Goal: Task Accomplishment & Management: Use online tool/utility

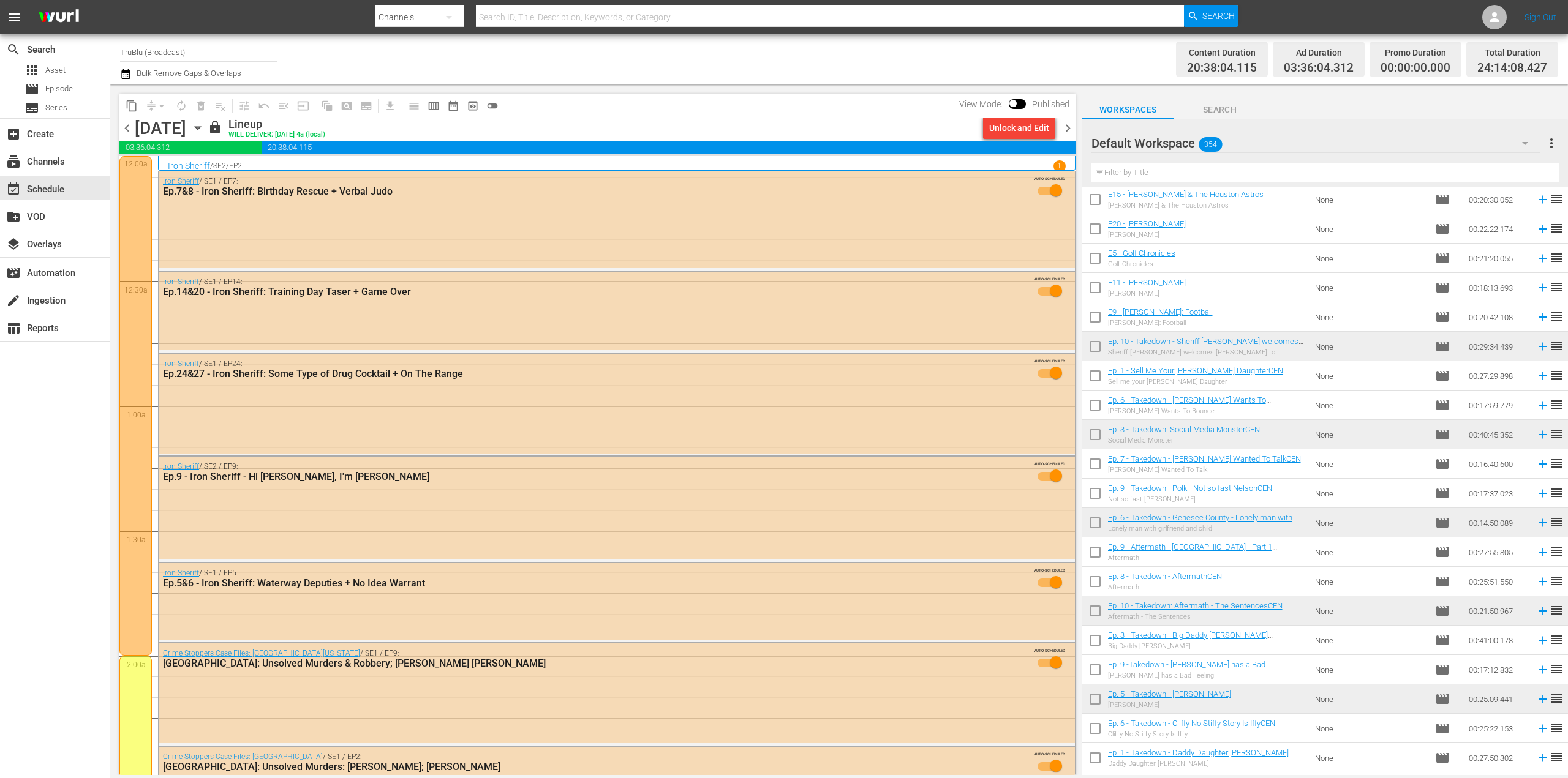
click at [1065, 126] on span "chevron_right" at bounding box center [1068, 129] width 15 height 15
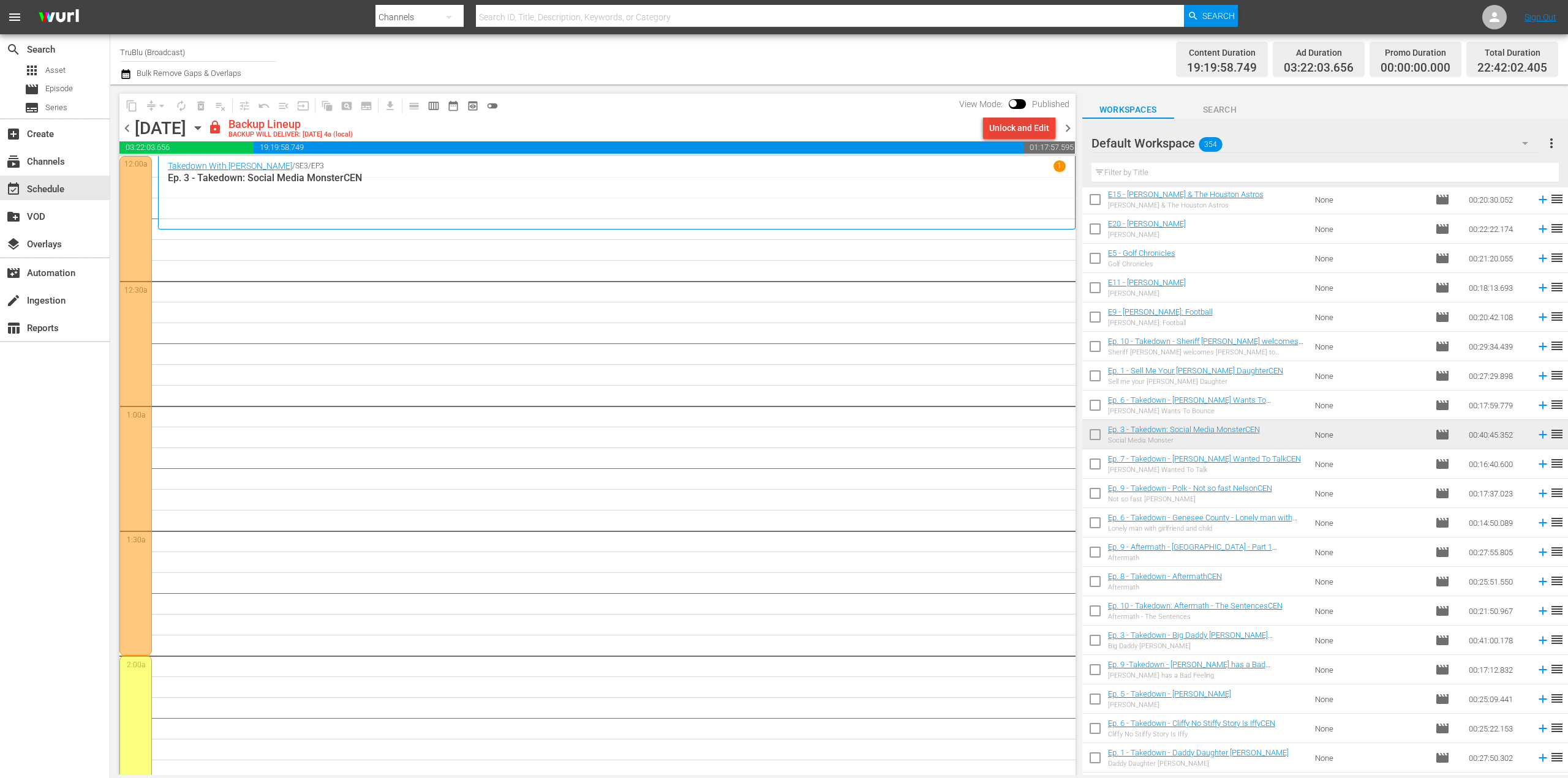
click at [1015, 124] on div "Unlock and Edit" at bounding box center [1019, 128] width 60 height 22
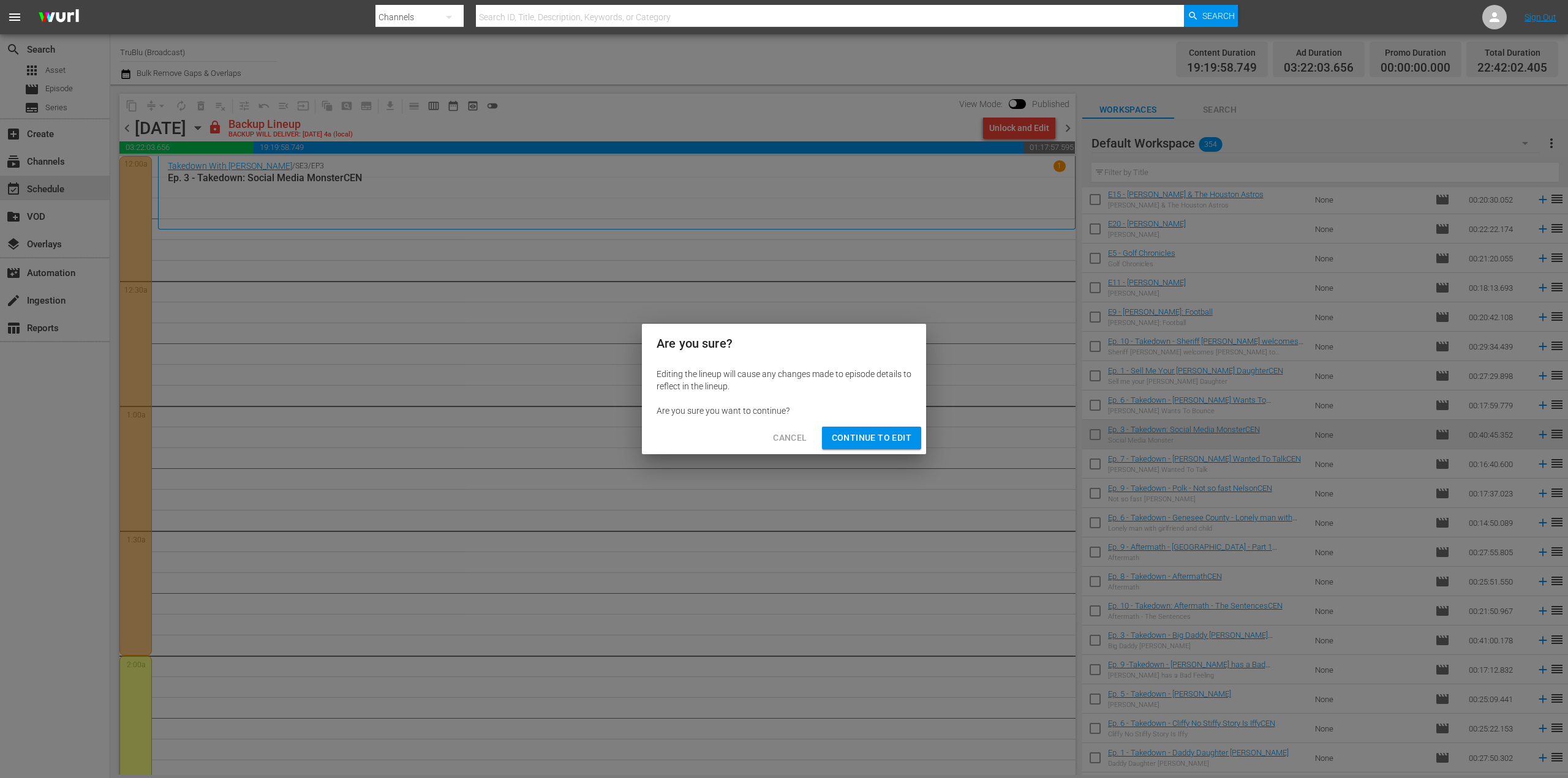
click at [868, 429] on button "Continue to Edit" at bounding box center [871, 438] width 99 height 23
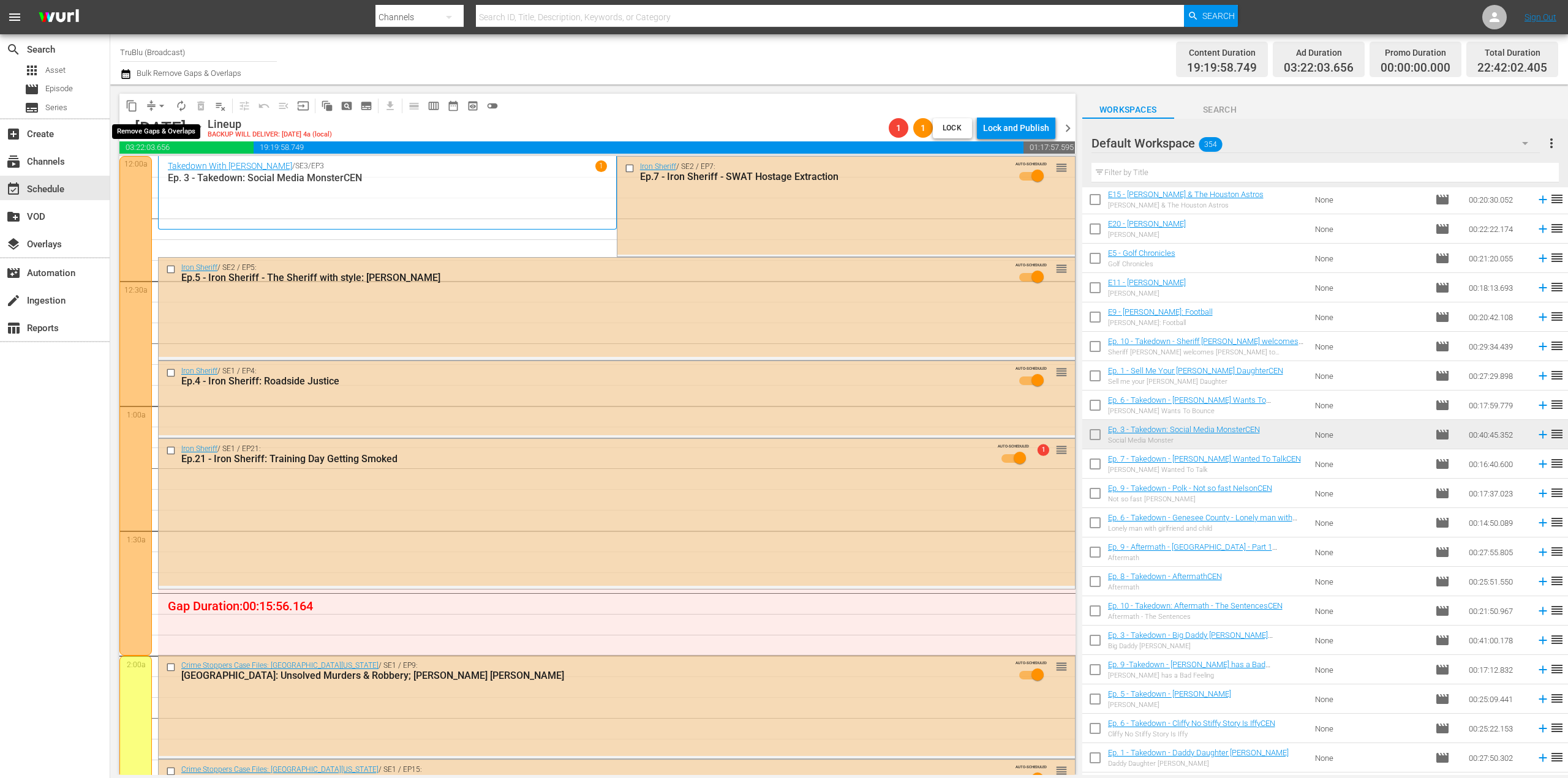
click at [158, 108] on span "arrow_drop_down" at bounding box center [162, 106] width 13 height 13
click at [188, 168] on li "Align to End of Previous Day" at bounding box center [162, 171] width 129 height 20
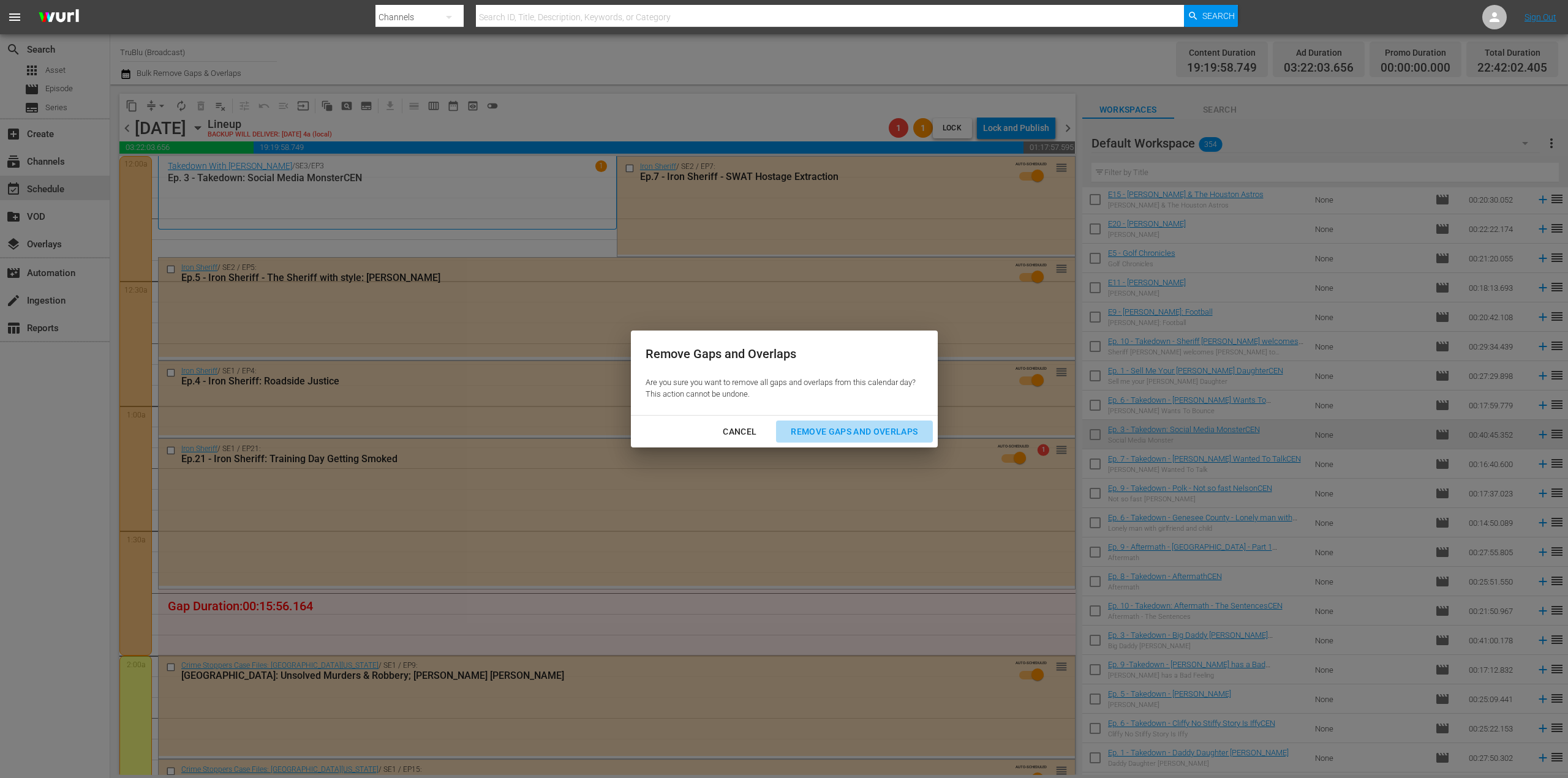
drag, startPoint x: 819, startPoint y: 433, endPoint x: 847, endPoint y: 417, distance: 32.2
click at [822, 430] on div "Remove Gaps and Overlaps" at bounding box center [854, 432] width 147 height 15
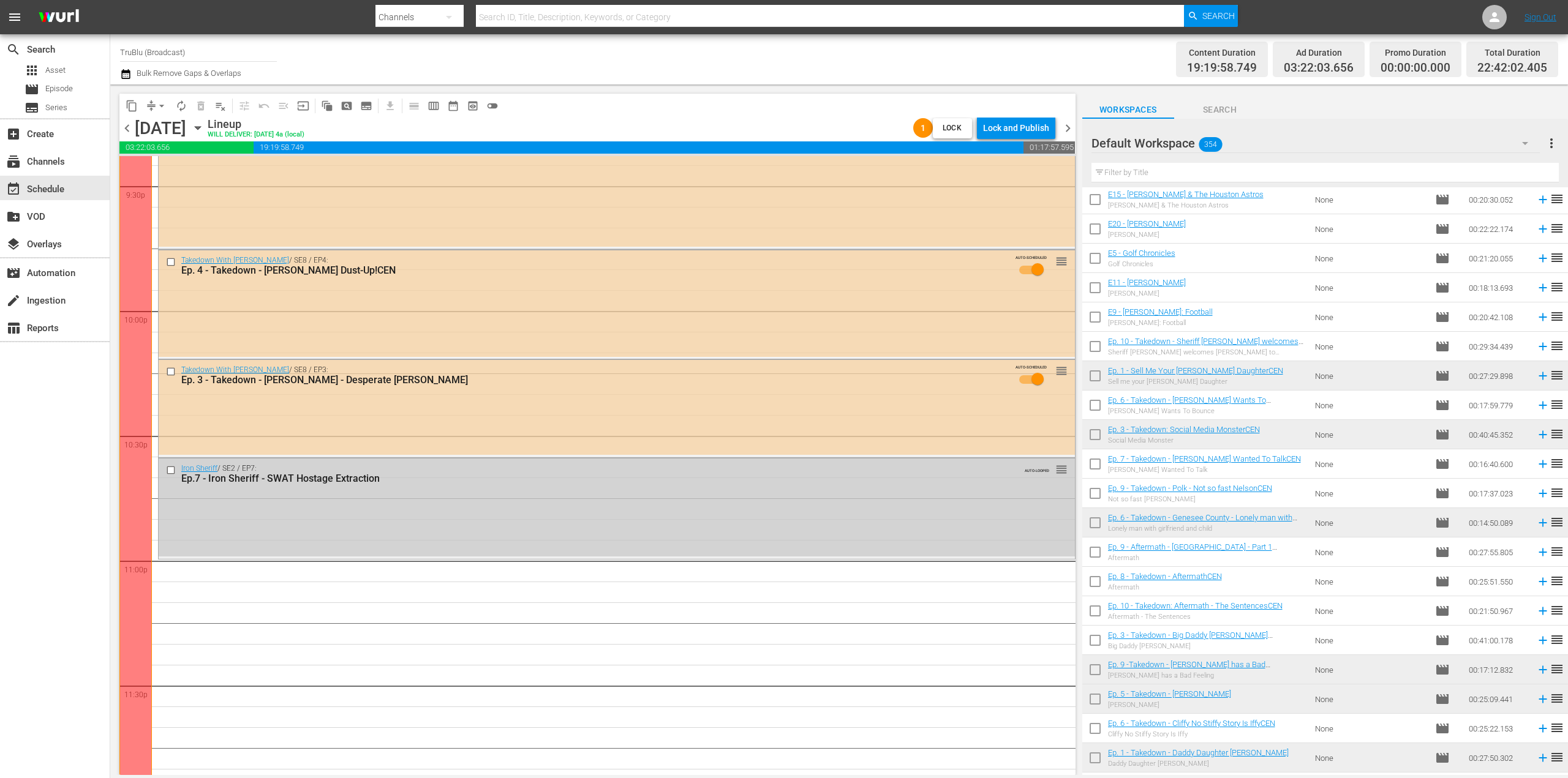
scroll to position [5374, 0]
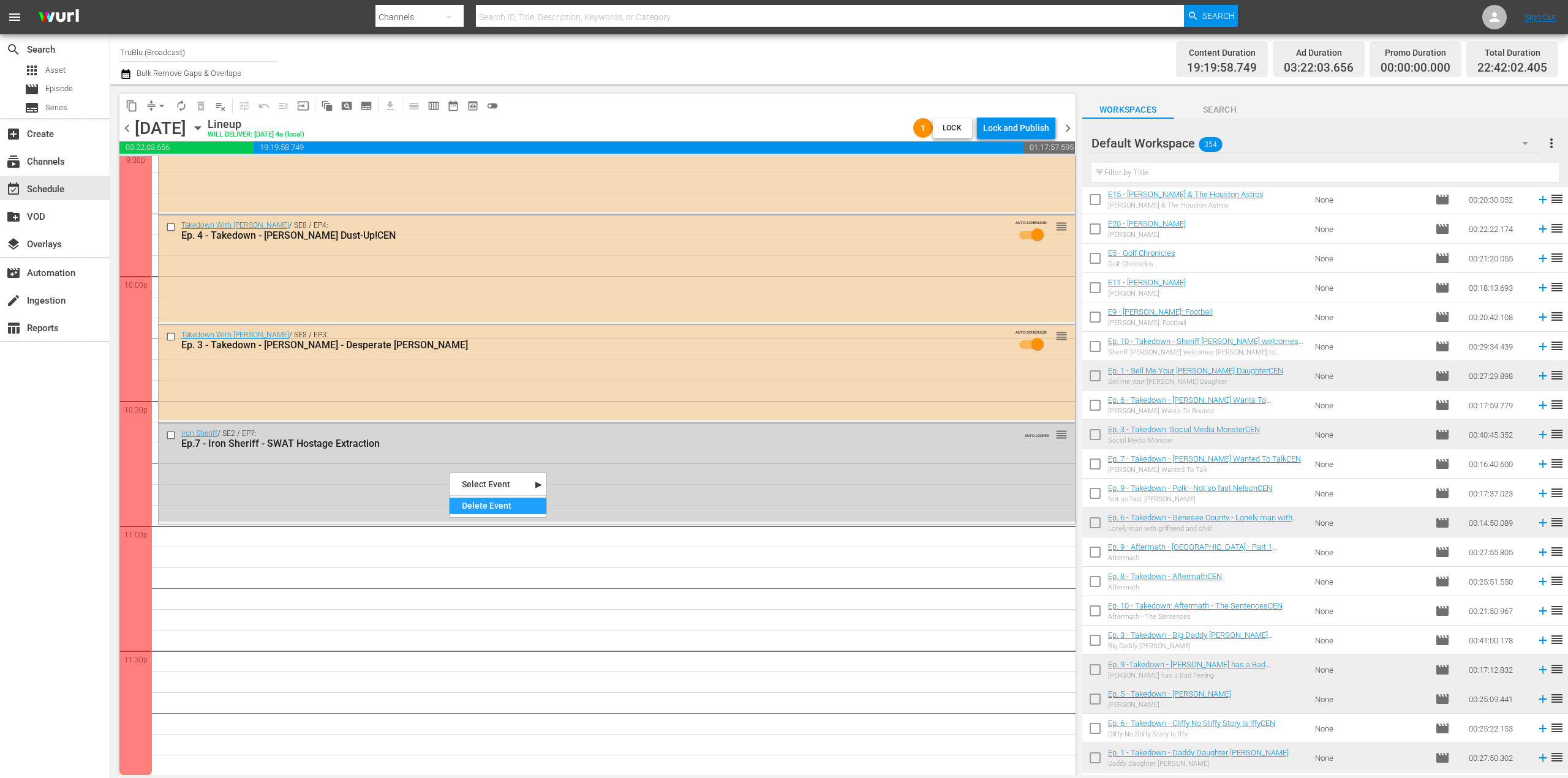
click at [496, 506] on div "Delete Event" at bounding box center [498, 506] width 97 height 17
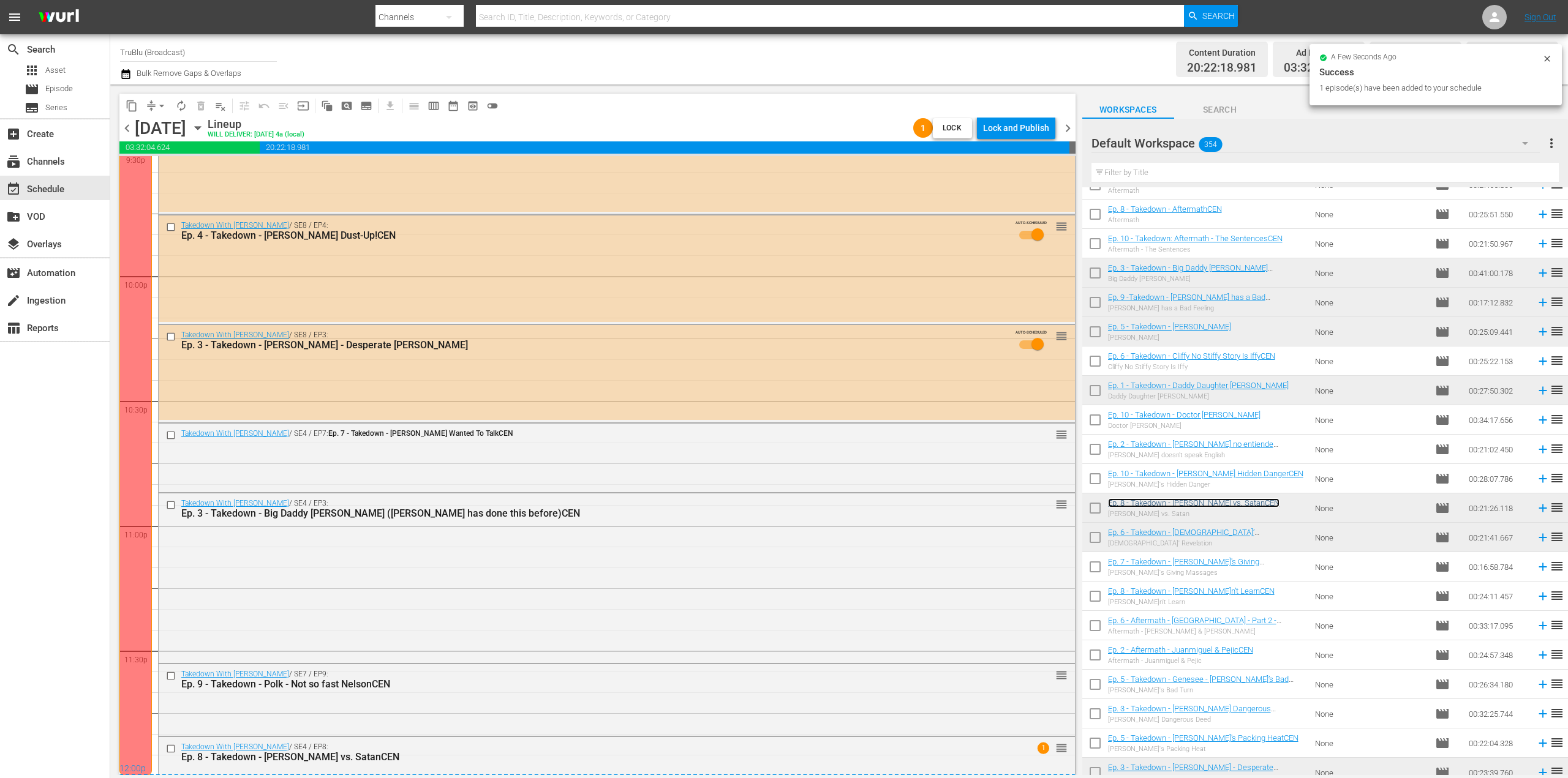
scroll to position [5424, 0]
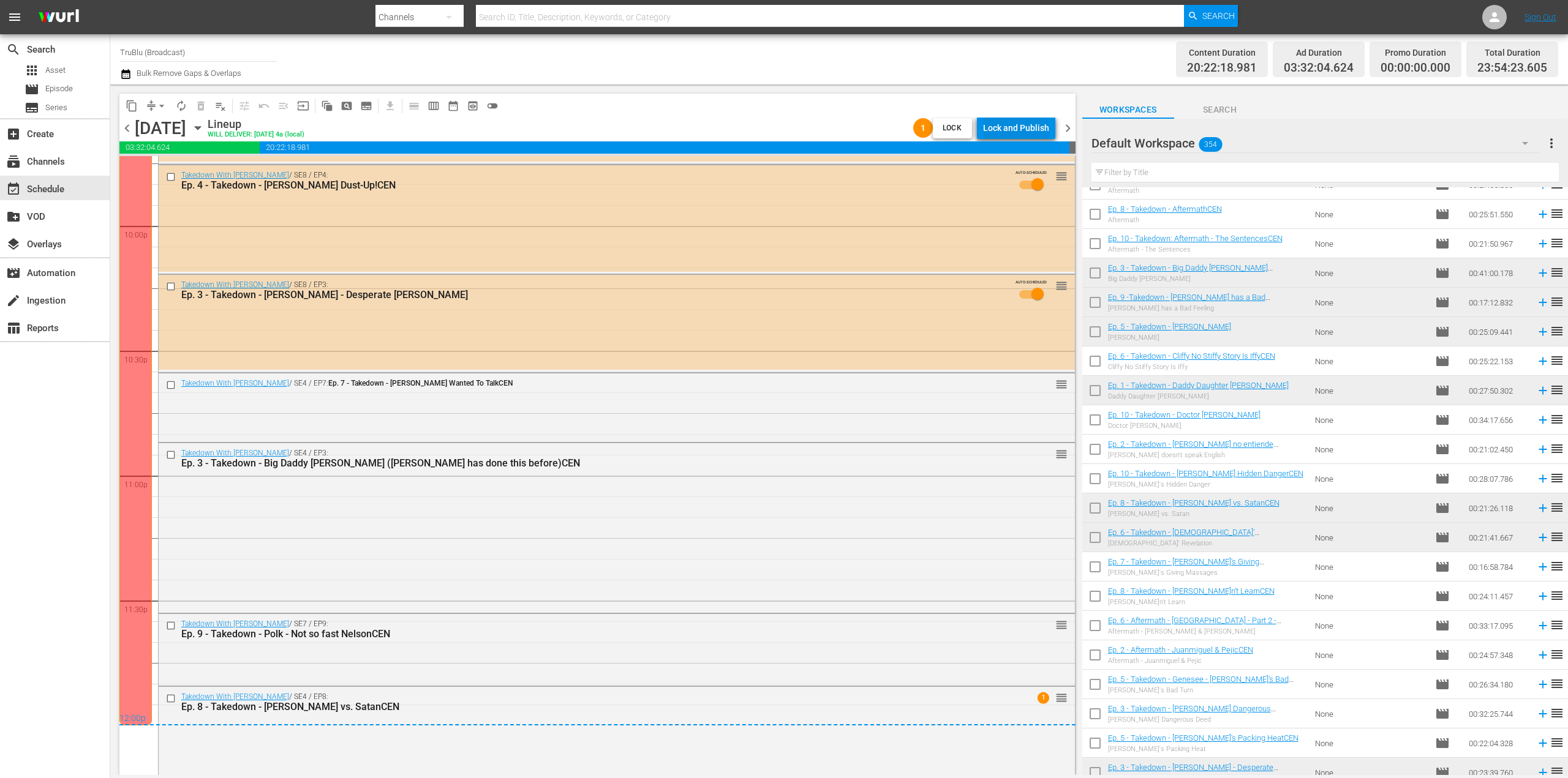
click at [1033, 132] on div "Lock and Publish" at bounding box center [1015, 128] width 66 height 22
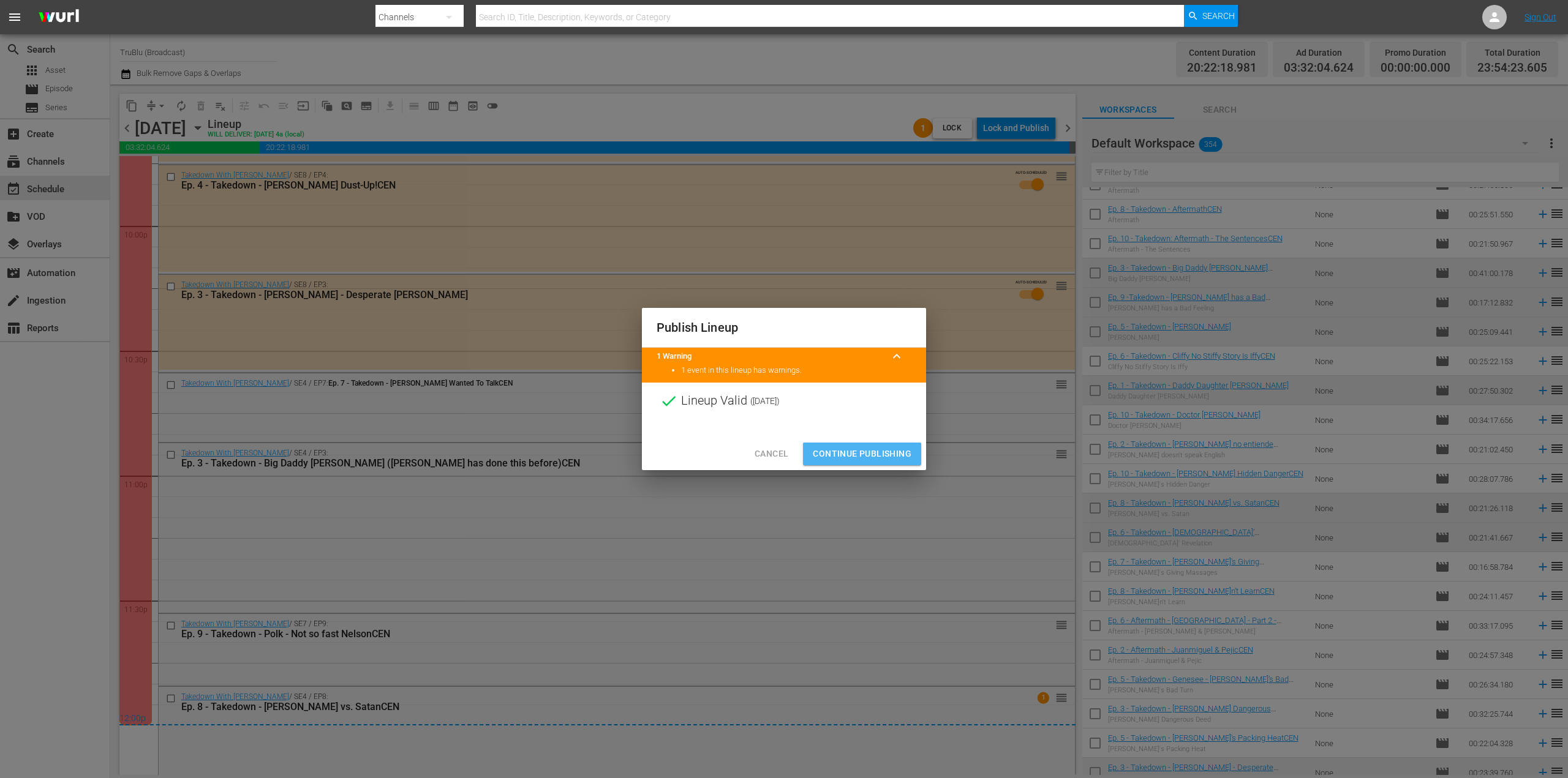
click at [854, 446] on span "Continue Publishing" at bounding box center [862, 454] width 99 height 15
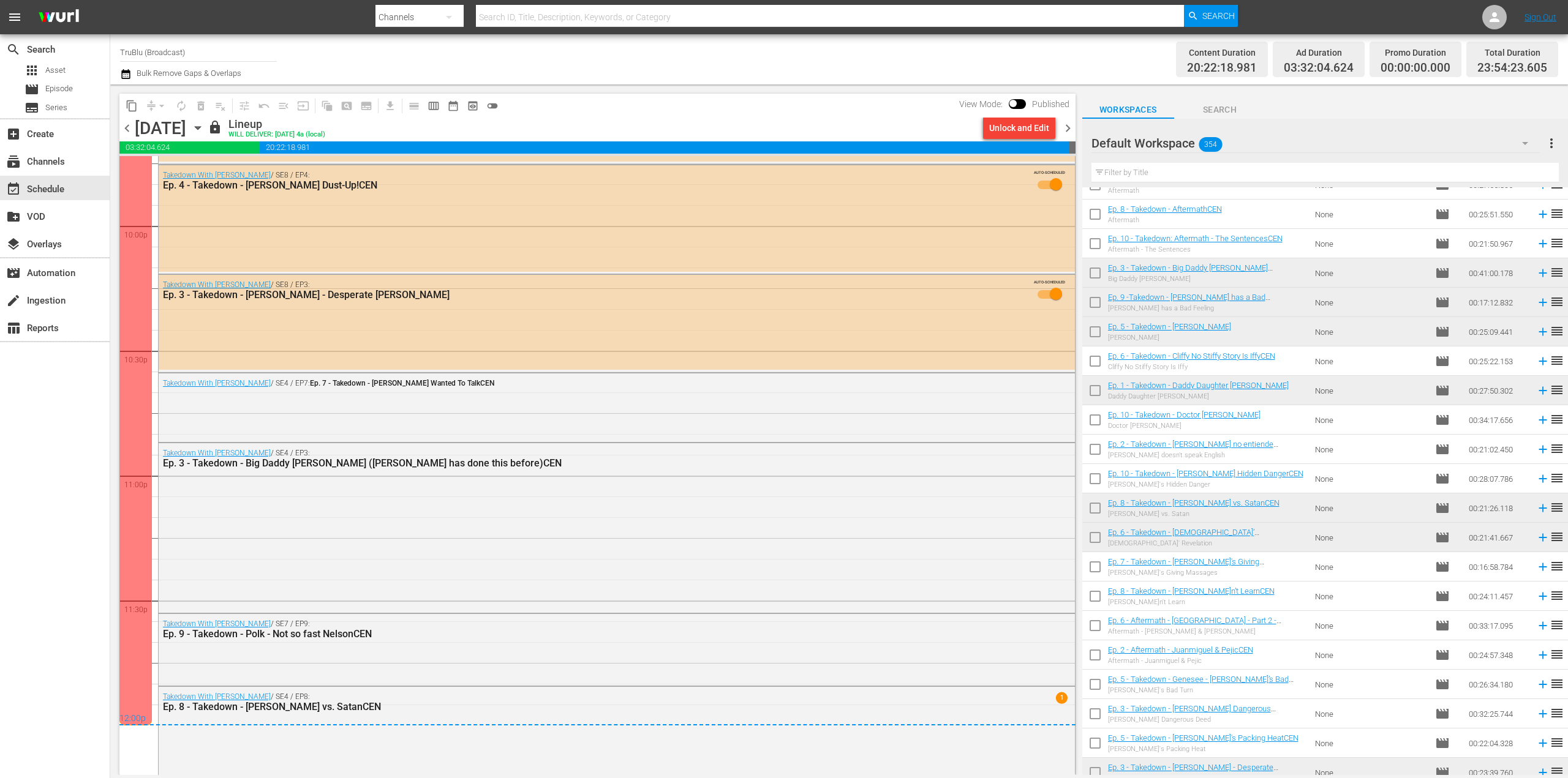
click at [1070, 123] on span "chevron_right" at bounding box center [1068, 129] width 15 height 15
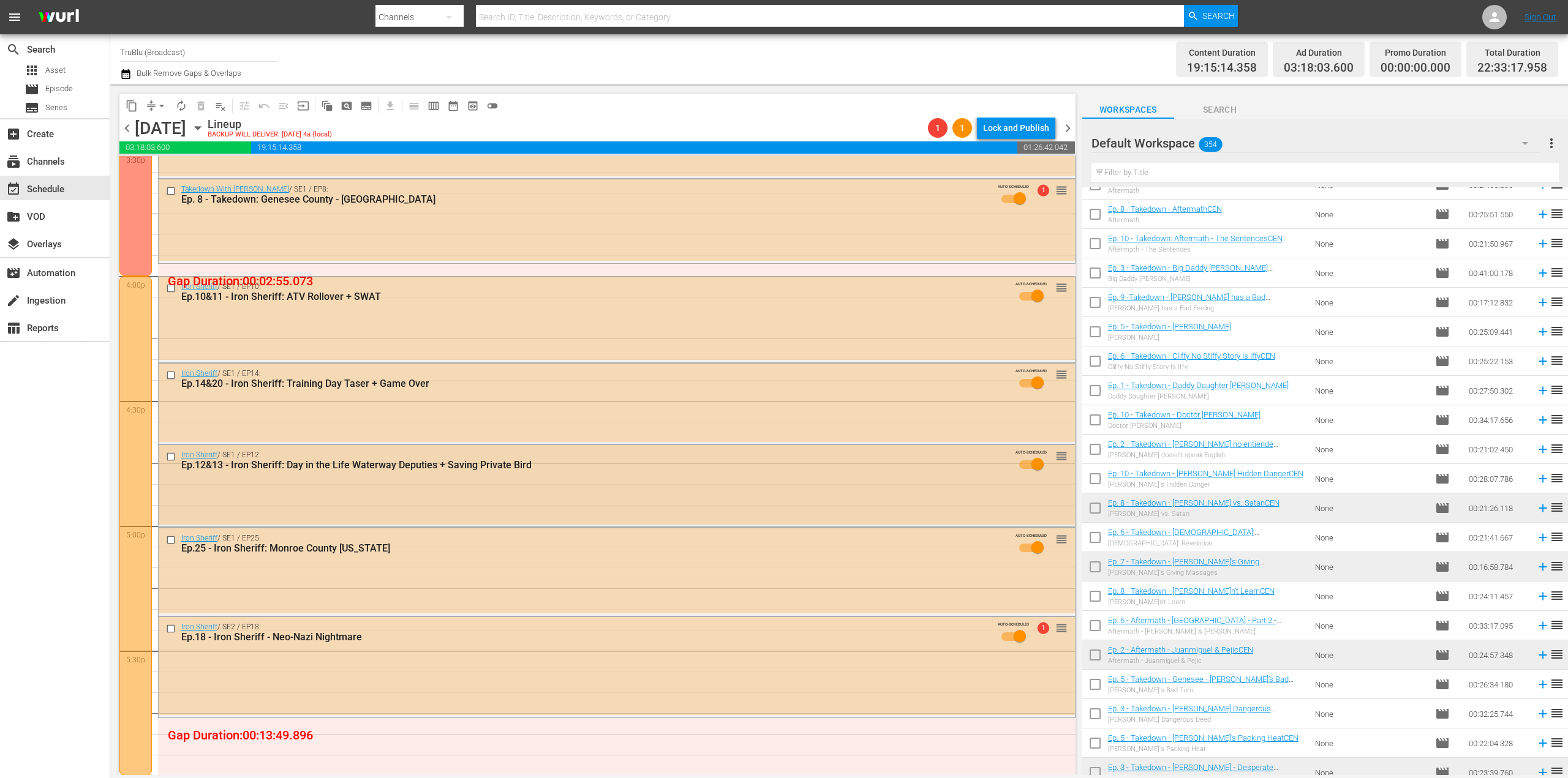
scroll to position [3711, 0]
